Goal: Leave review/rating

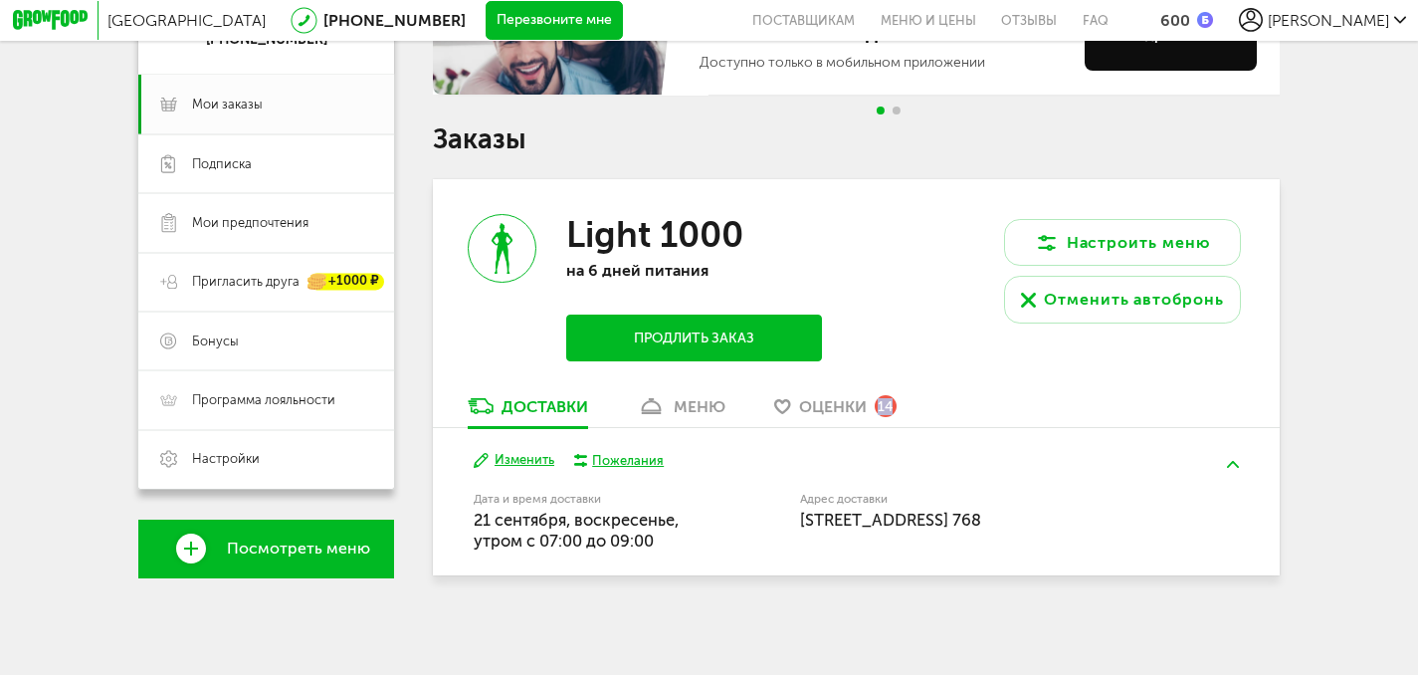
scroll to position [265, 0]
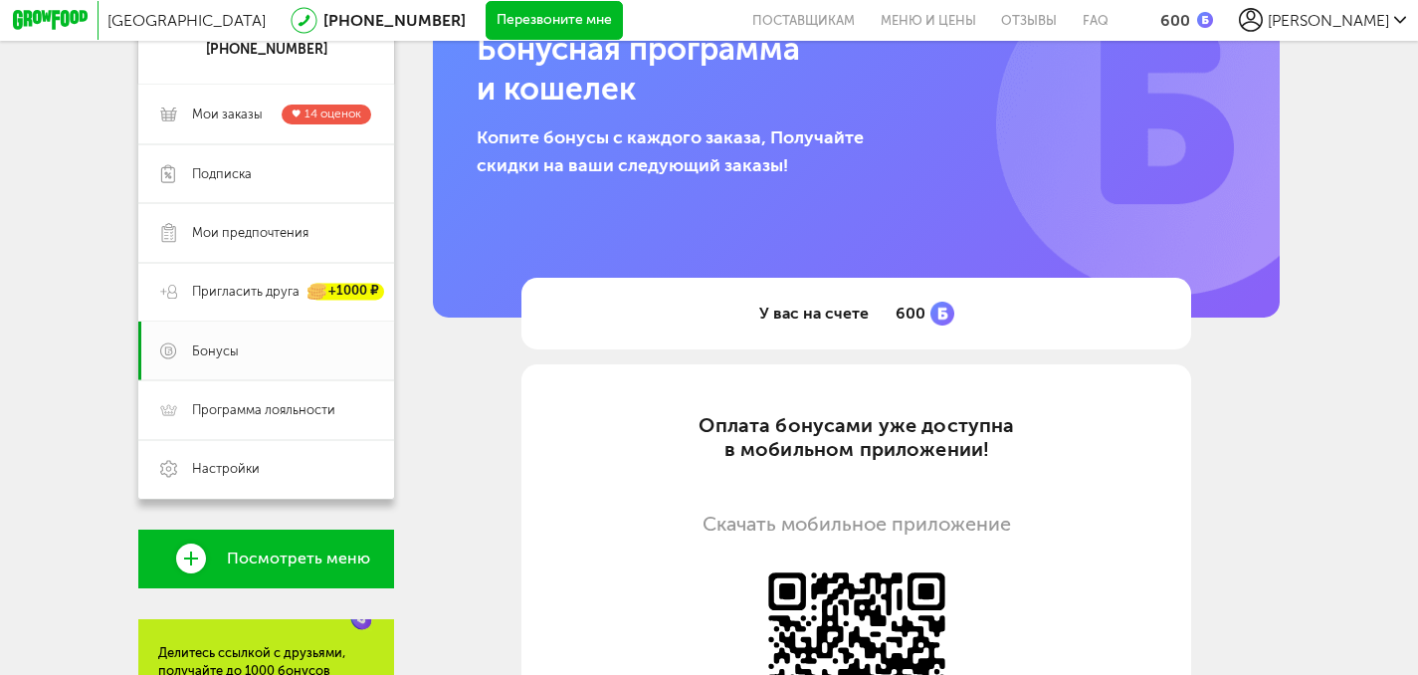
scroll to position [475, 0]
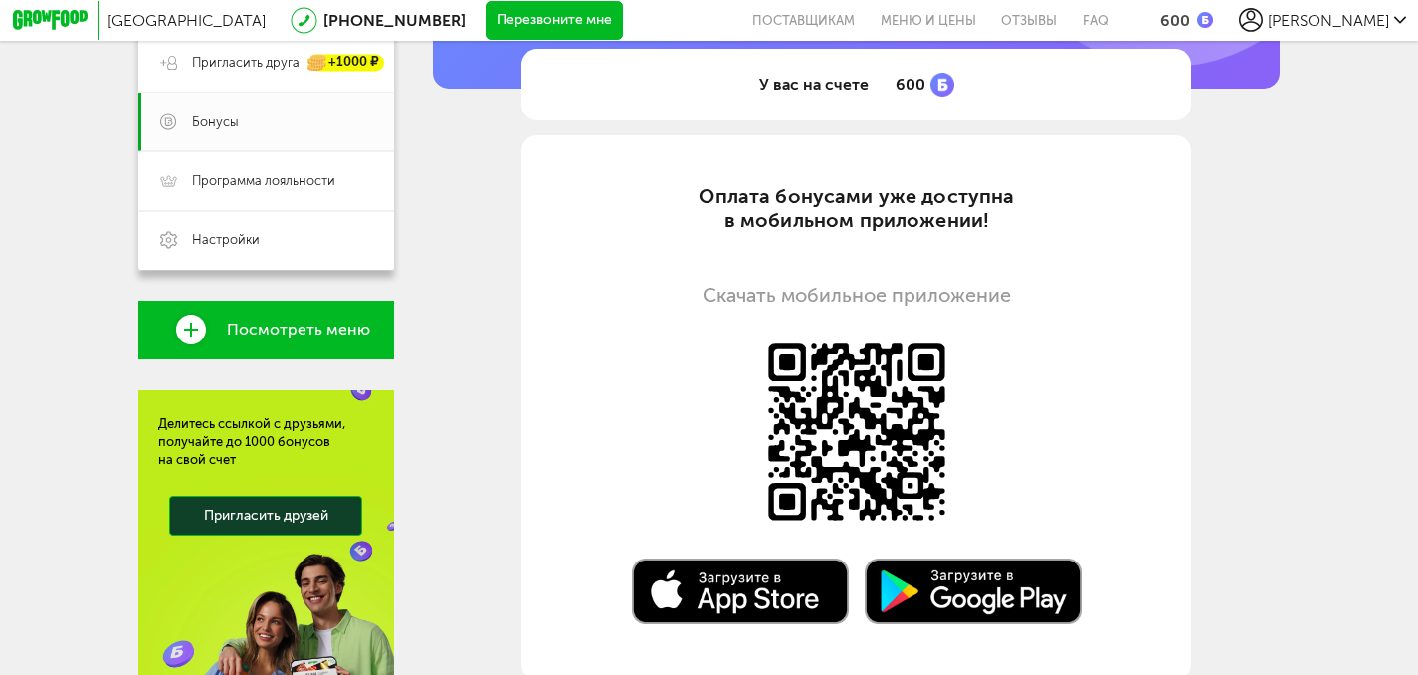
click at [1222, 0] on html "Санкт-Петербург 8 (800) 555-21-78 Перезвоните мне поставщикам Меню и цены Отзыв…" at bounding box center [709, 165] width 1418 height 1280
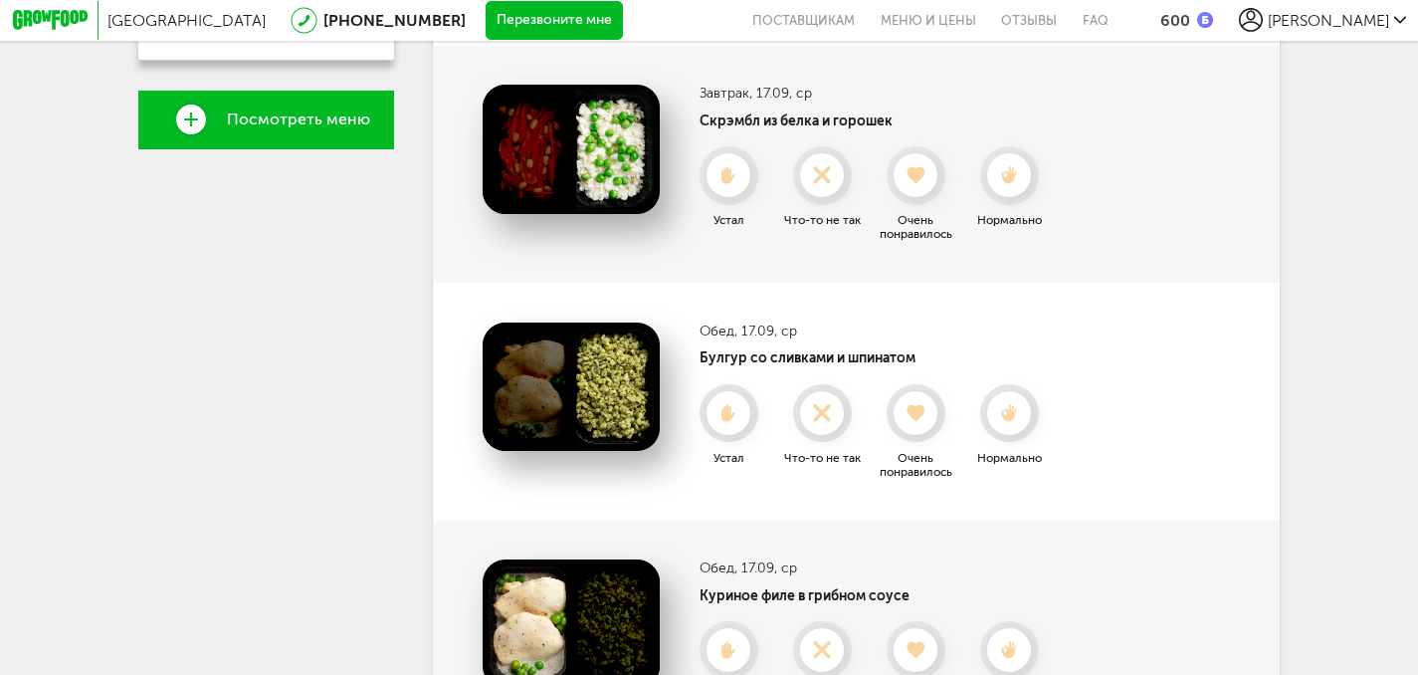
scroll to position [698, 0]
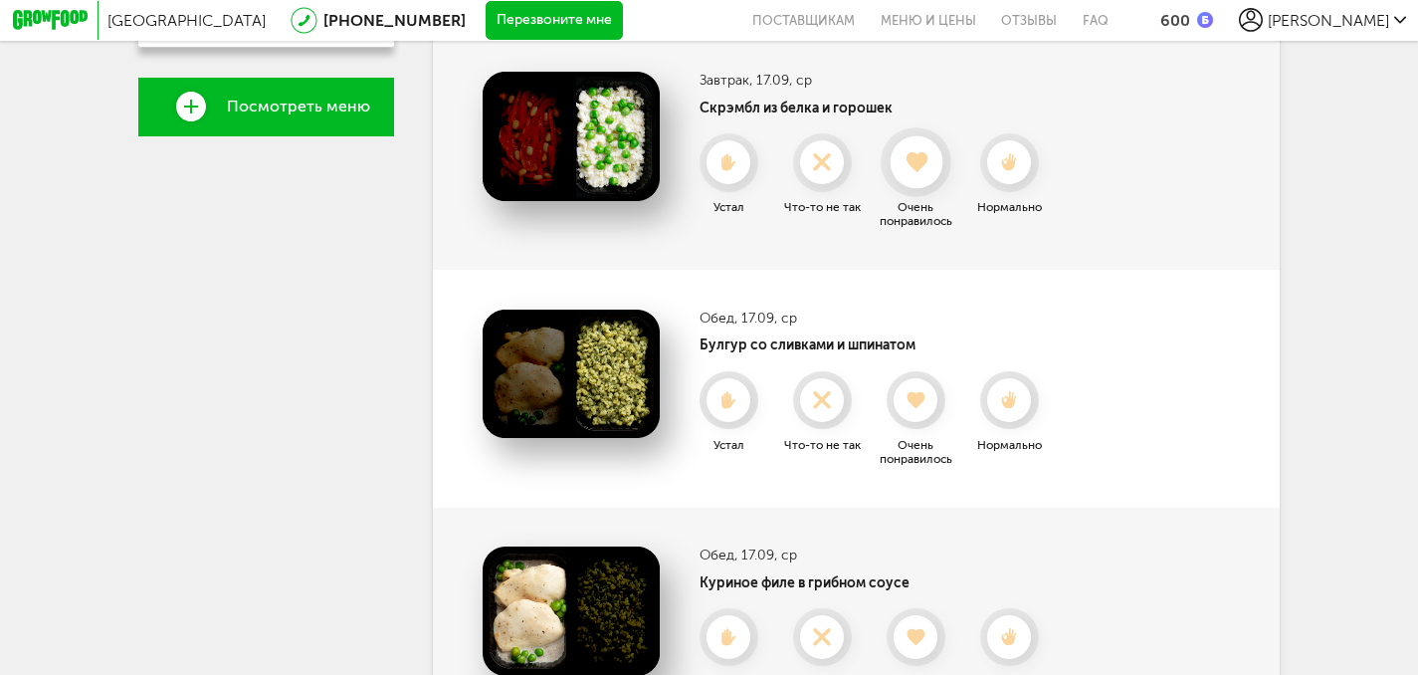
click at [908, 167] on use at bounding box center [916, 162] width 21 height 20
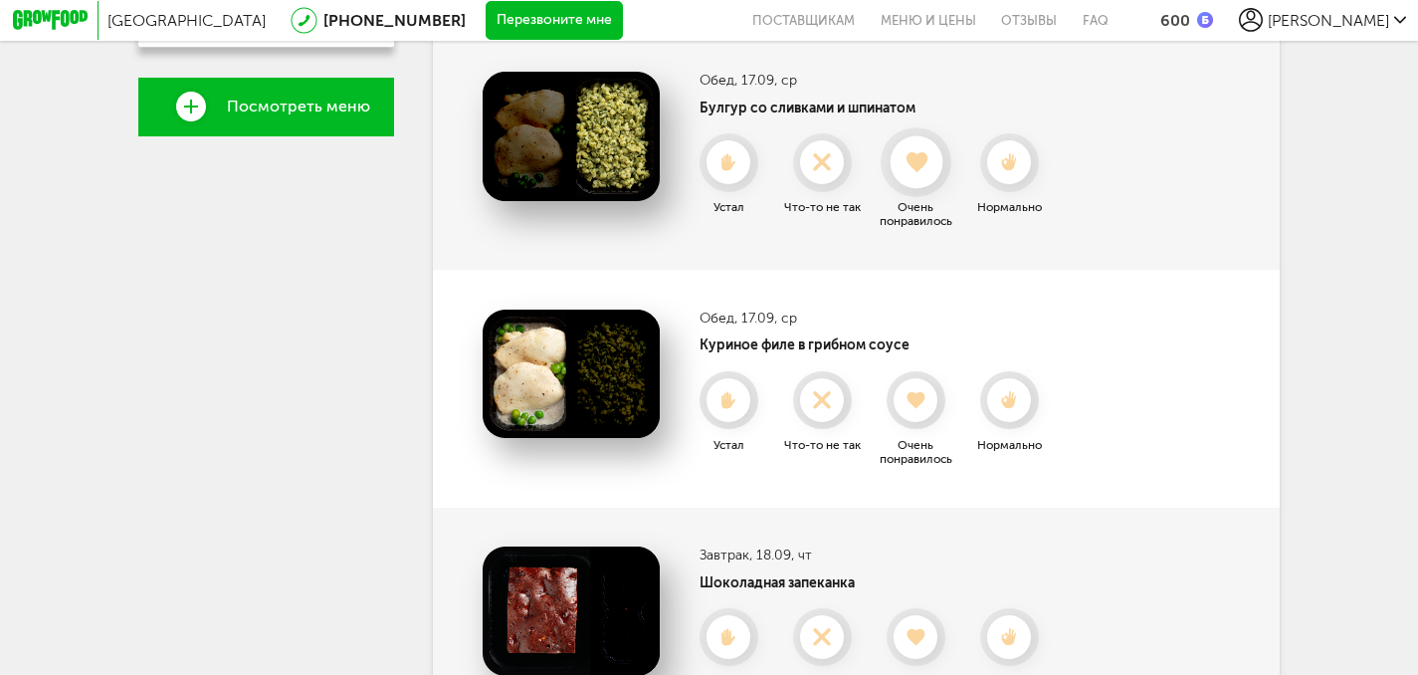
click at [921, 173] on icon at bounding box center [916, 162] width 53 height 21
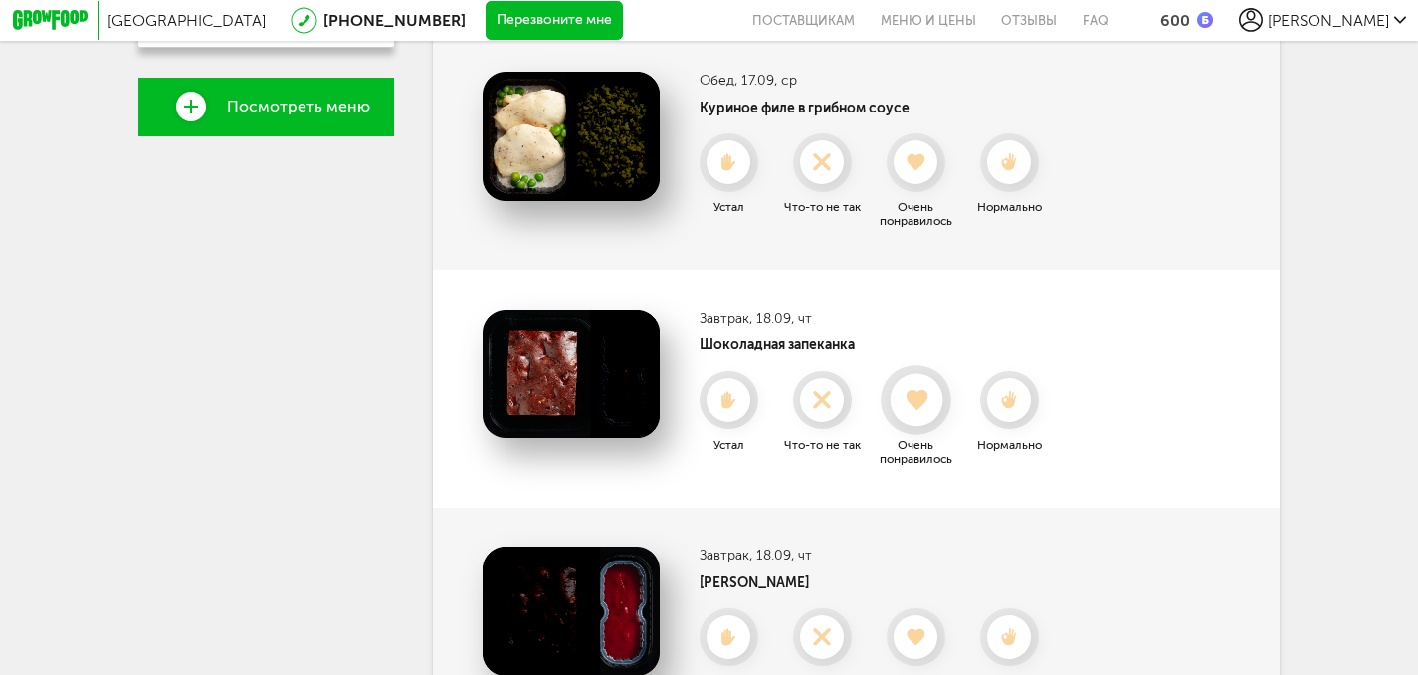
click at [928, 410] on icon at bounding box center [916, 399] width 53 height 21
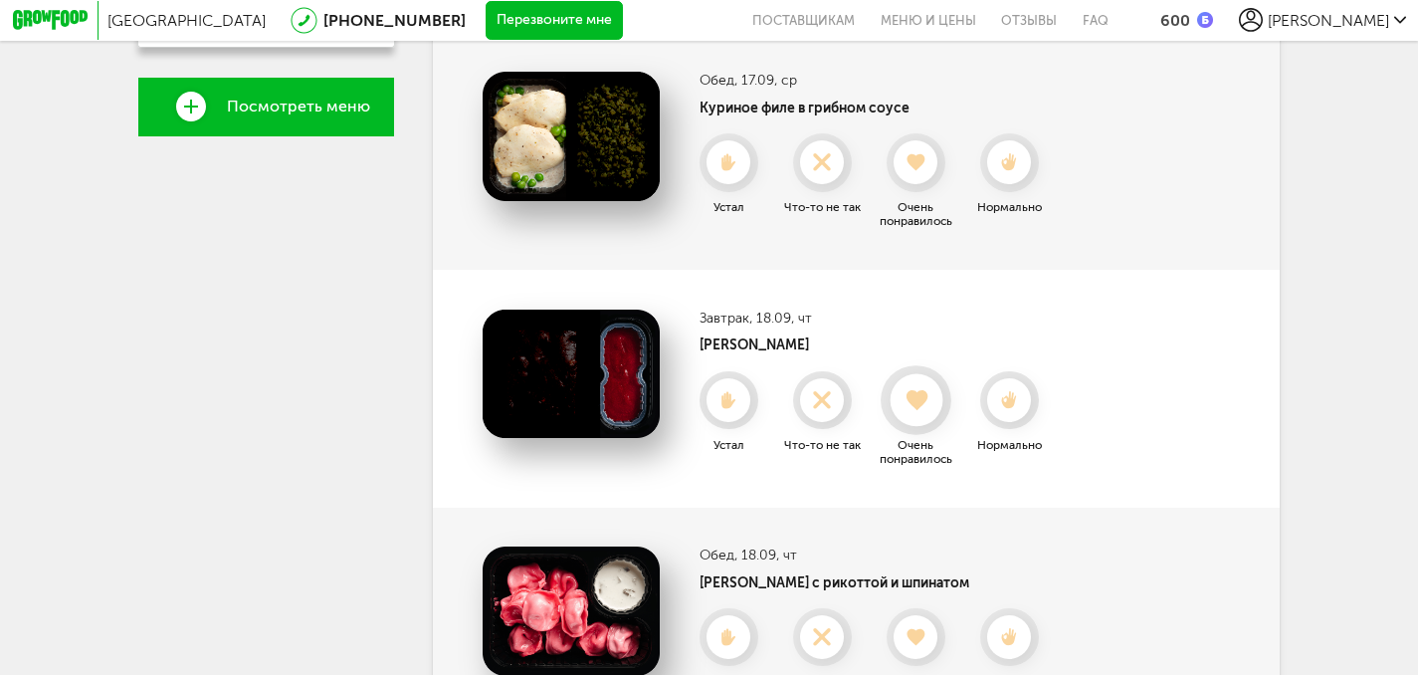
click at [914, 410] on use at bounding box center [916, 400] width 21 height 20
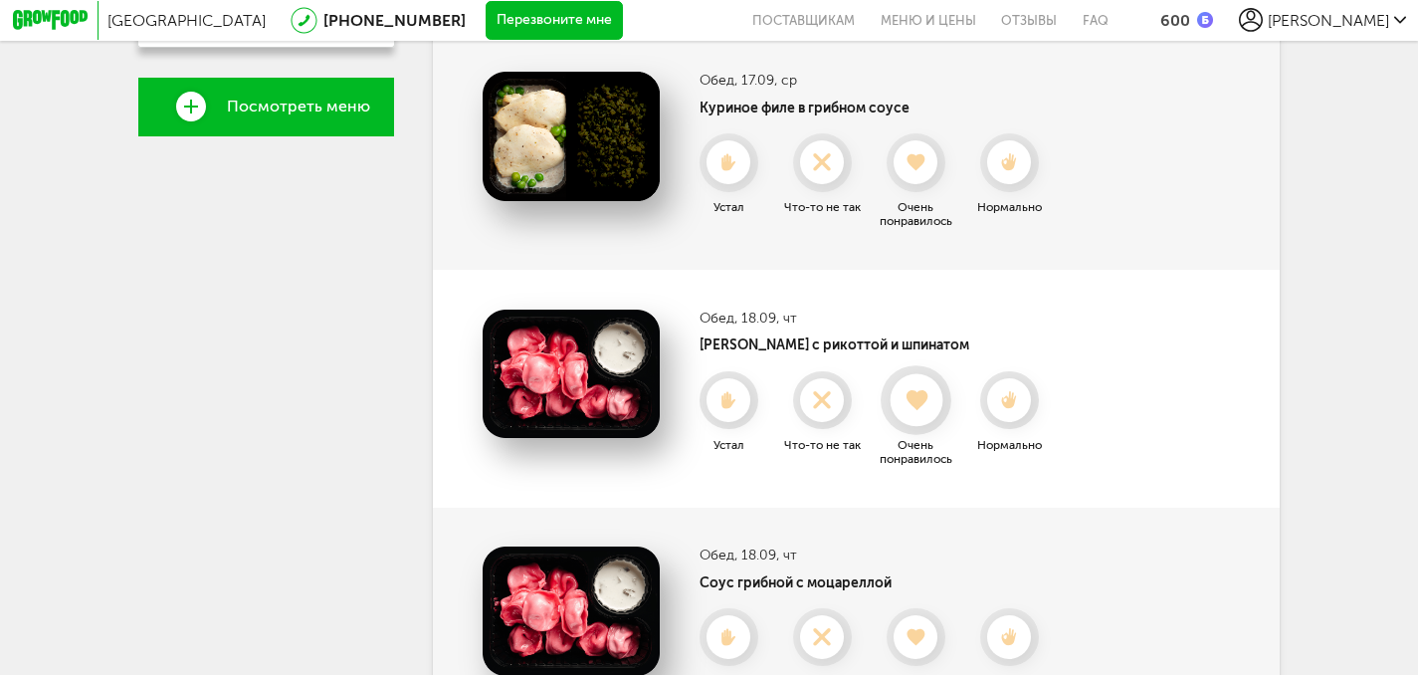
click at [916, 403] on use at bounding box center [916, 400] width 21 height 20
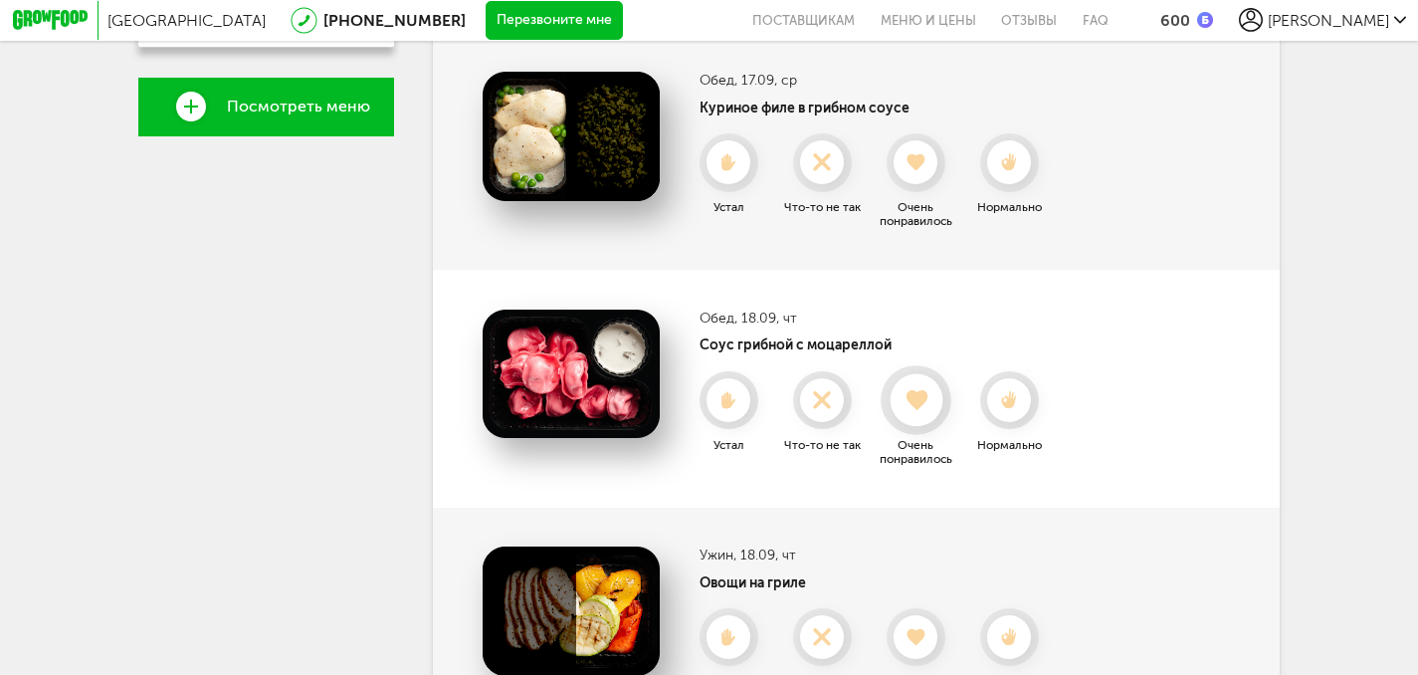
click at [901, 402] on icon at bounding box center [916, 399] width 53 height 21
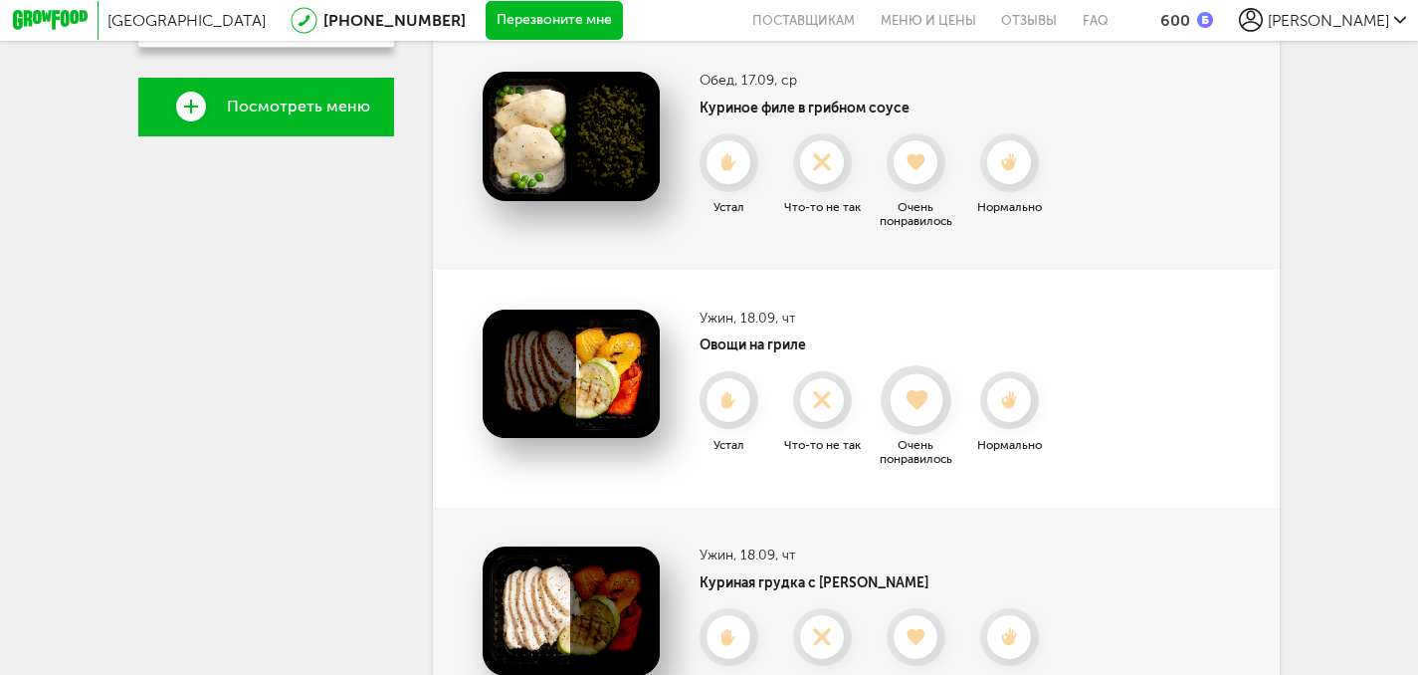
click at [924, 410] on icon at bounding box center [916, 399] width 53 height 21
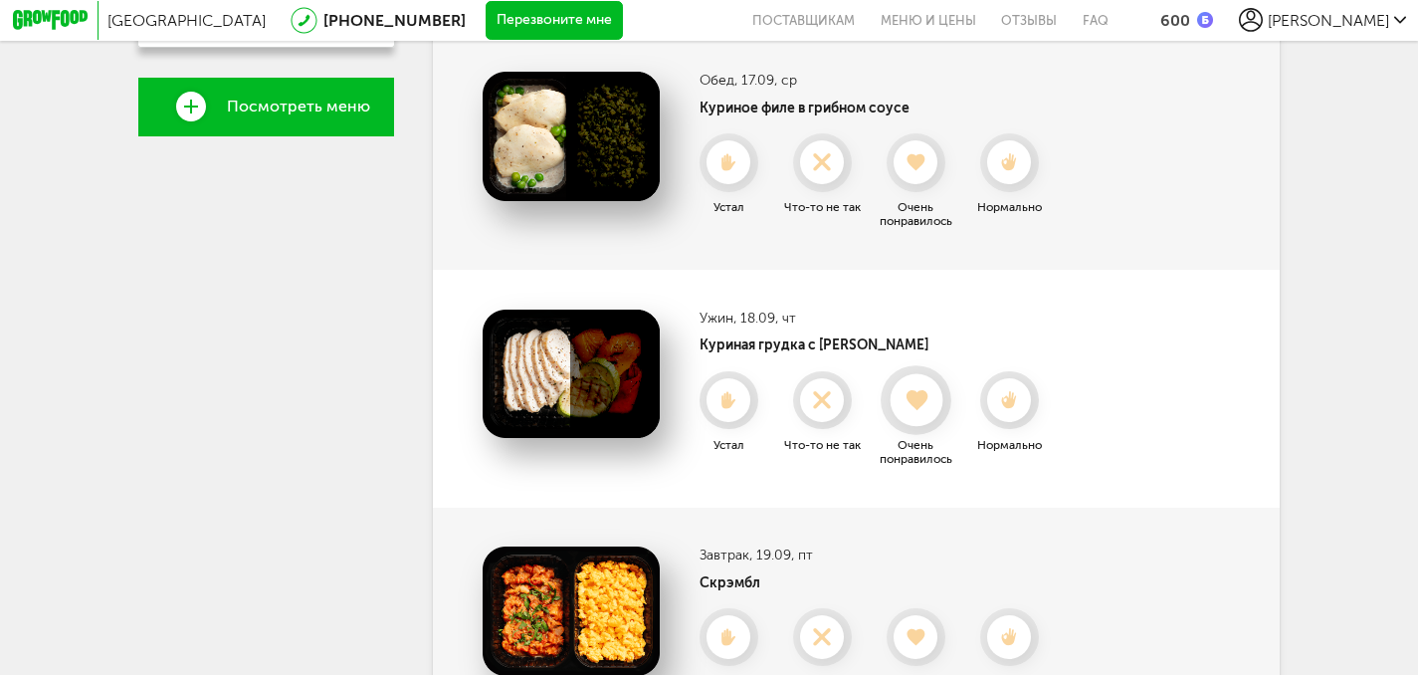
click at [926, 401] on icon at bounding box center [916, 399] width 53 height 21
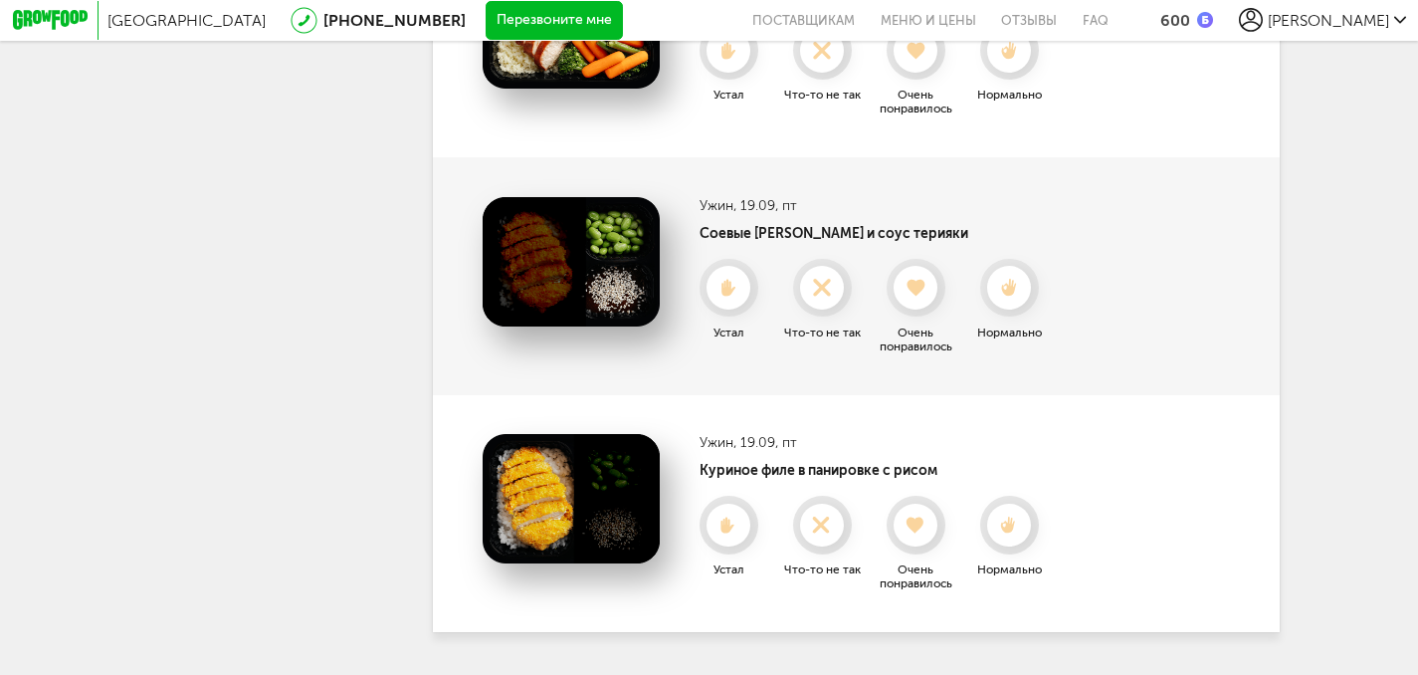
scroll to position [1603, 0]
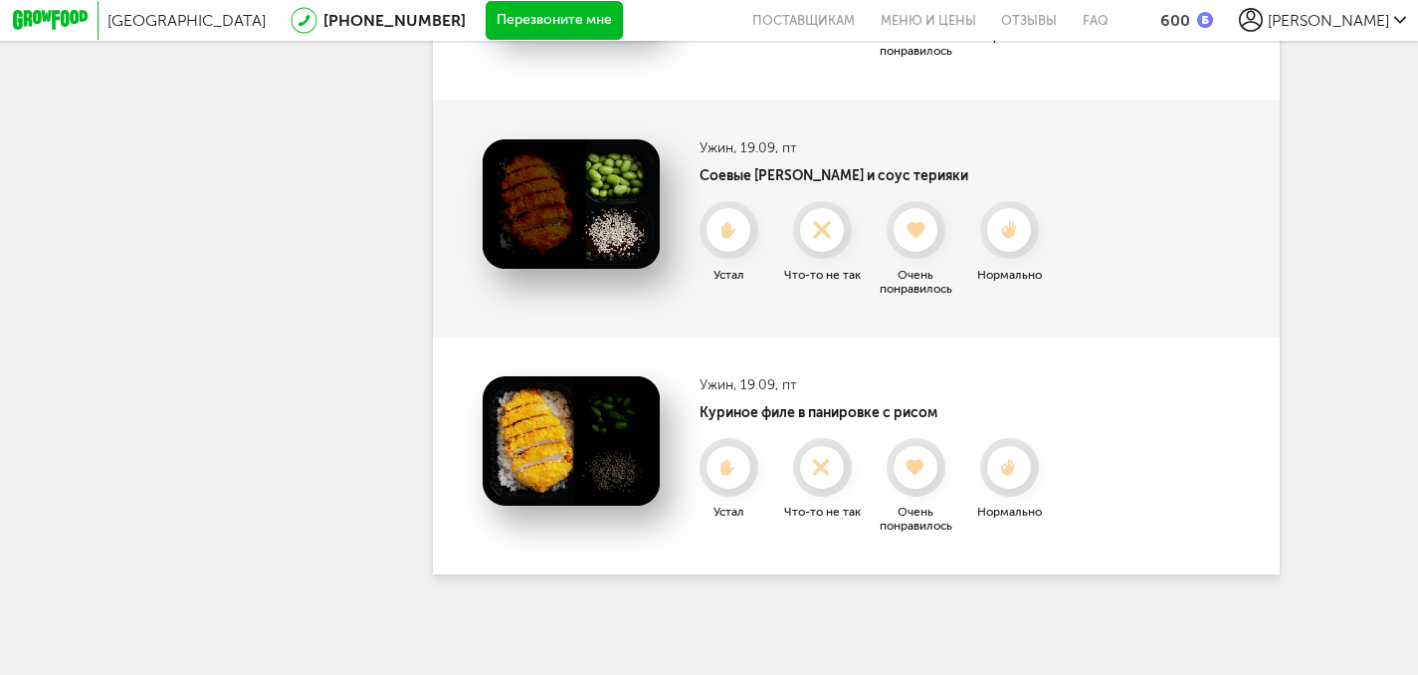
drag, startPoint x: 1399, startPoint y: 630, endPoint x: 1409, endPoint y: 478, distance: 152.6
